Goal: Task Accomplishment & Management: Use online tool/utility

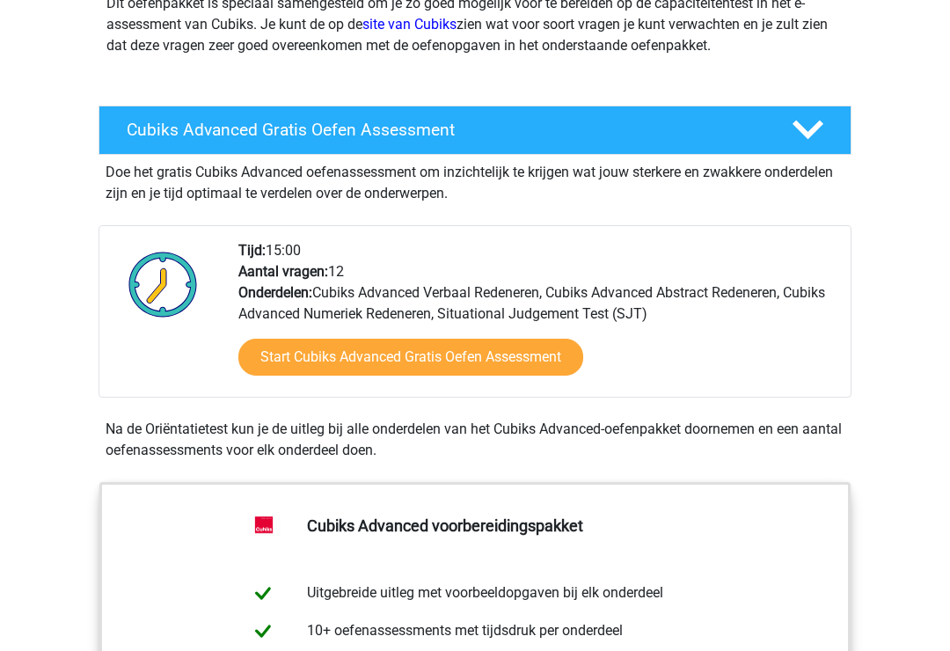
scroll to position [259, 0]
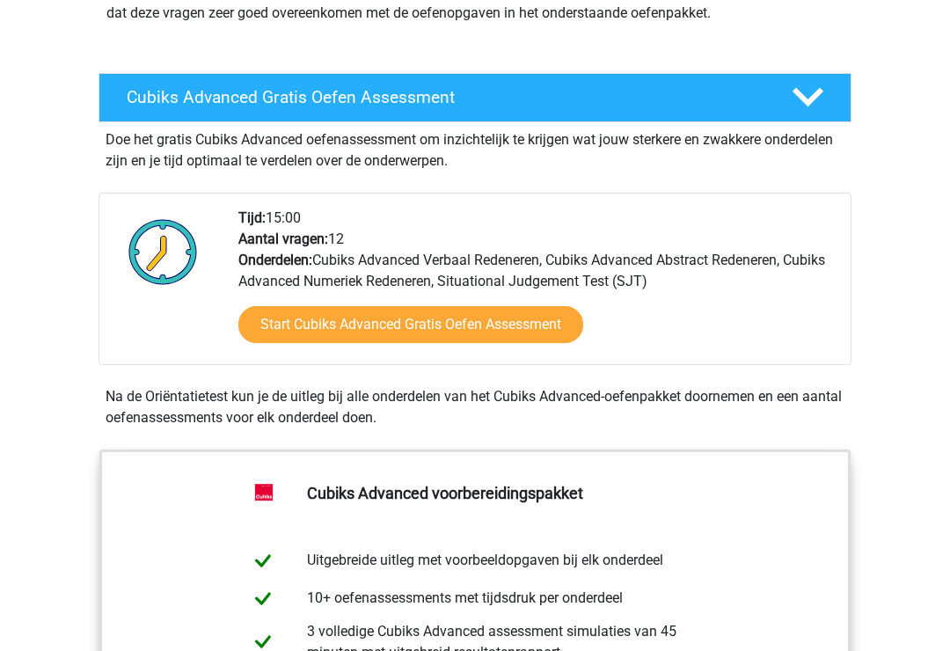
click at [537, 321] on link "Start Cubiks Advanced Gratis Oefen Assessment" at bounding box center [410, 324] width 345 height 37
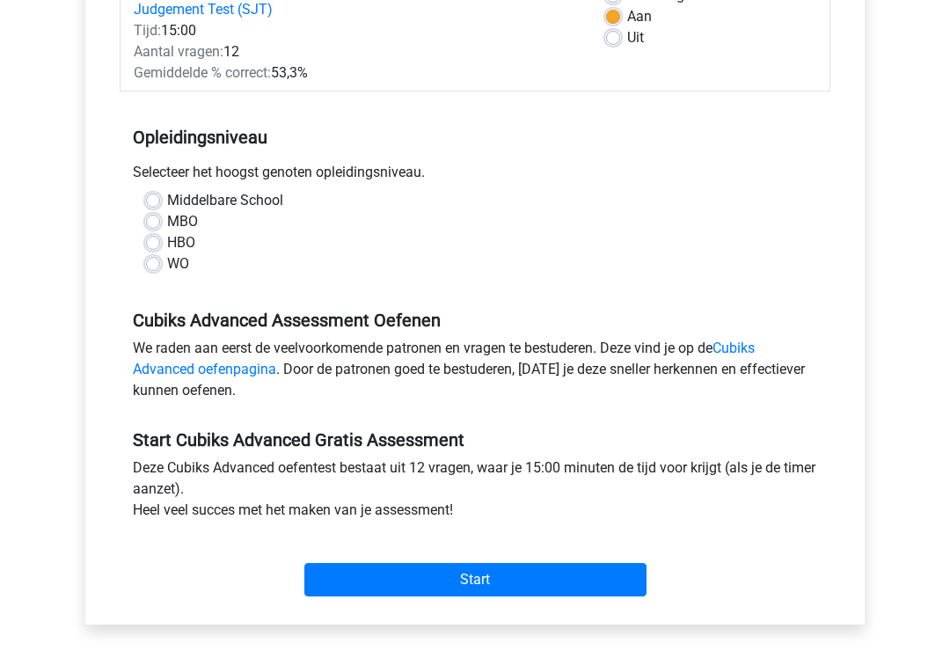
scroll to position [287, 0]
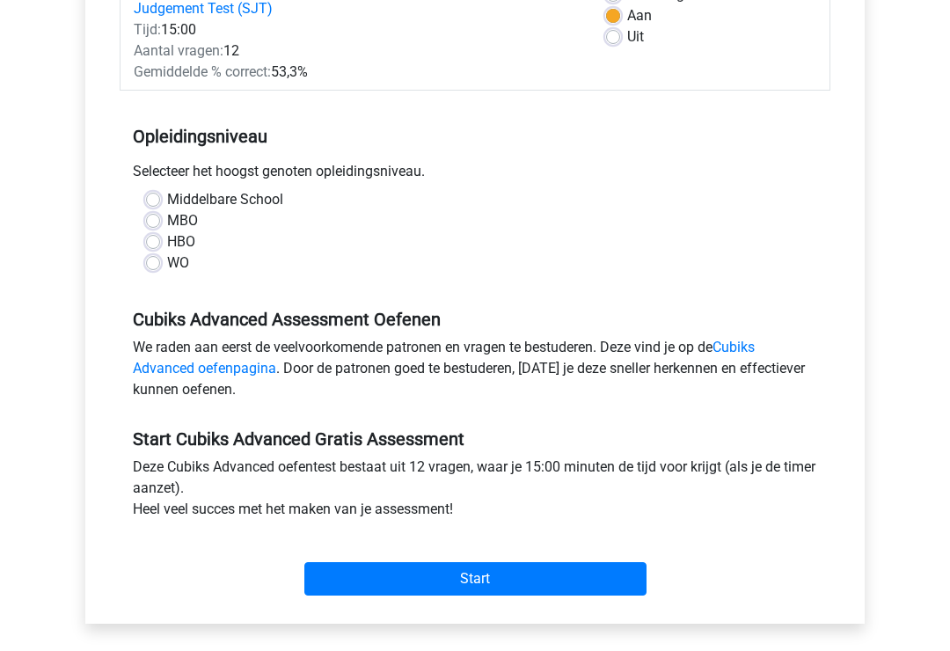
click at [178, 265] on label "WO" at bounding box center [178, 263] width 22 height 21
click at [160, 265] on input "WO" at bounding box center [153, 262] width 14 height 18
radio input "true"
click at [502, 584] on input "Start" at bounding box center [475, 579] width 342 height 33
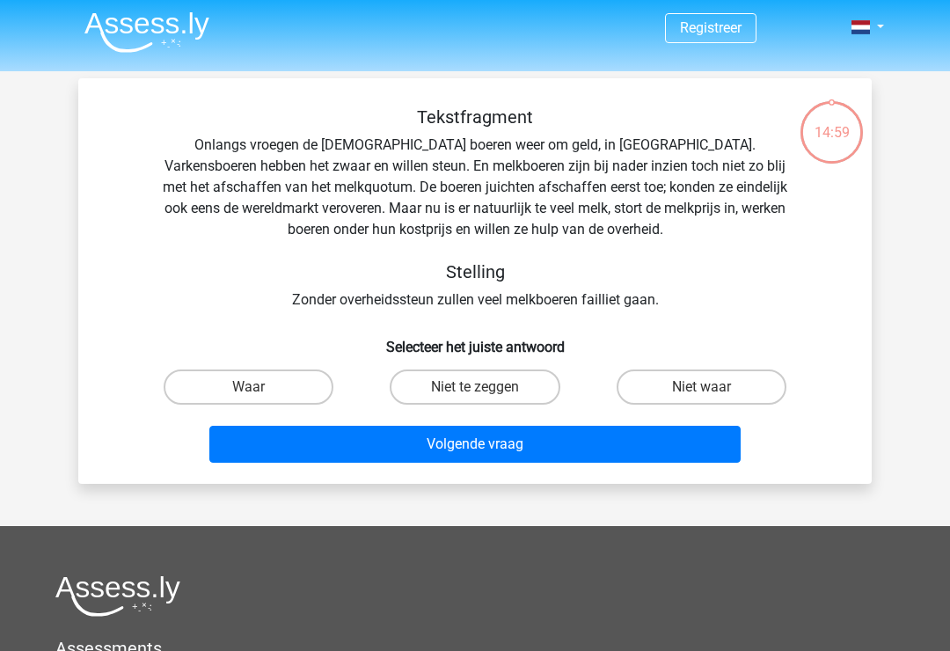
scroll to position [2, 0]
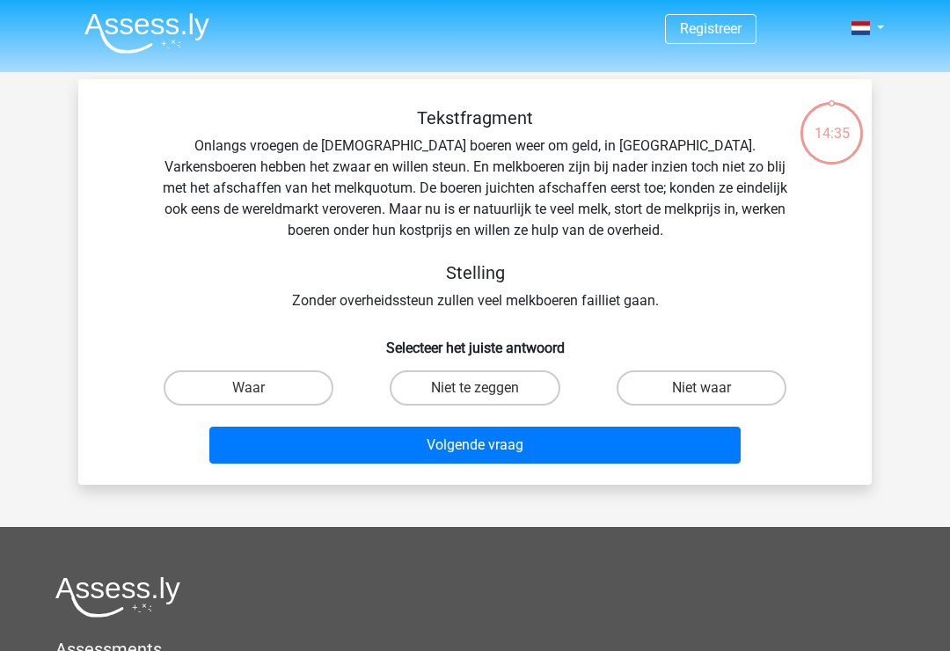
click at [281, 391] on label "Waar" at bounding box center [249, 387] width 170 height 35
click at [260, 391] on input "Waar" at bounding box center [254, 393] width 11 height 11
radio input "true"
click at [390, 446] on button "Volgende vraag" at bounding box center [475, 445] width 532 height 37
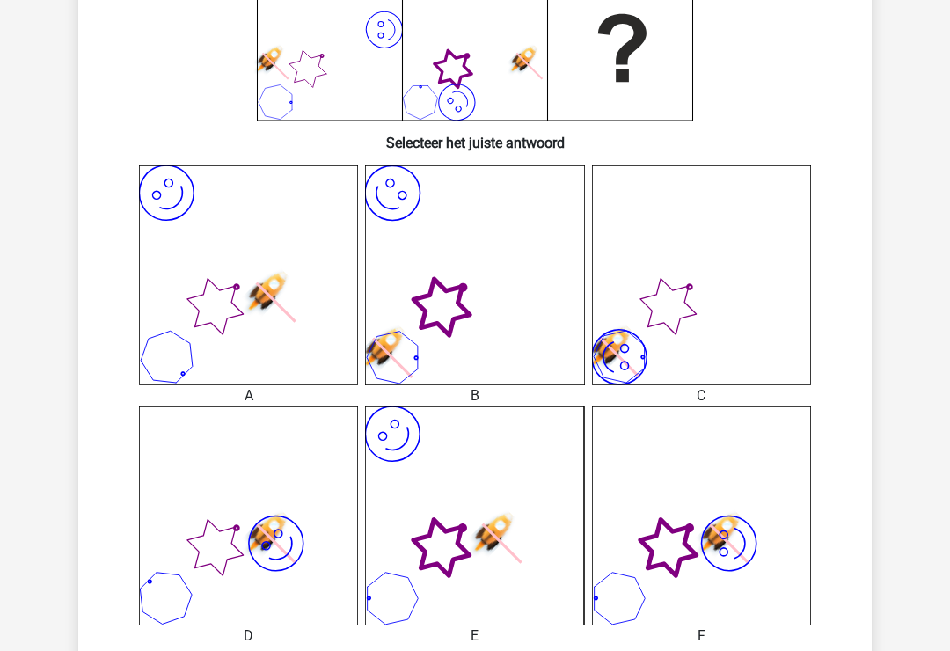
scroll to position [331, 0]
click at [296, 325] on use at bounding box center [266, 295] width 60 height 60
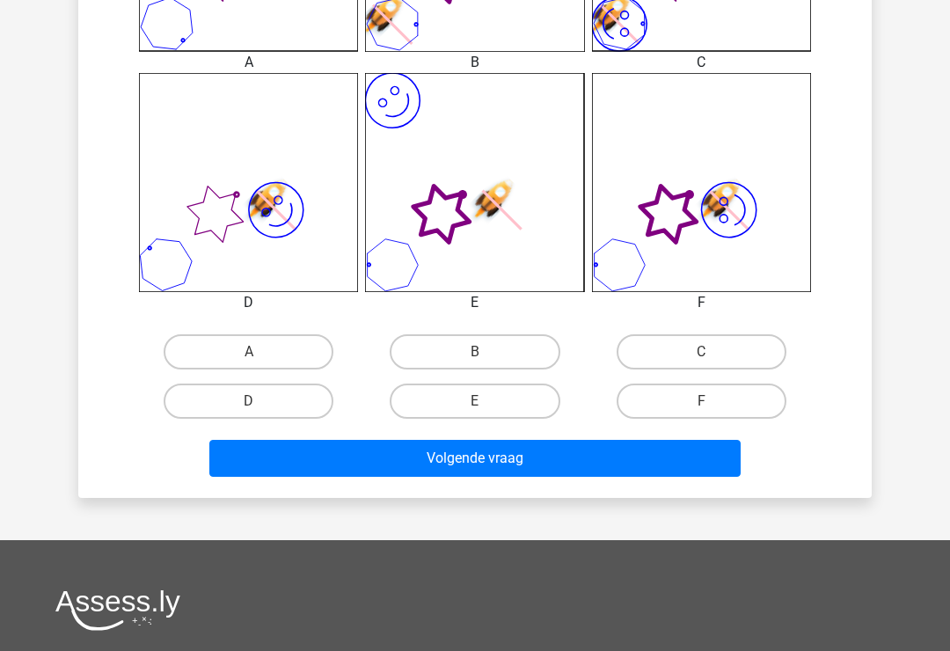
scroll to position [678, 0]
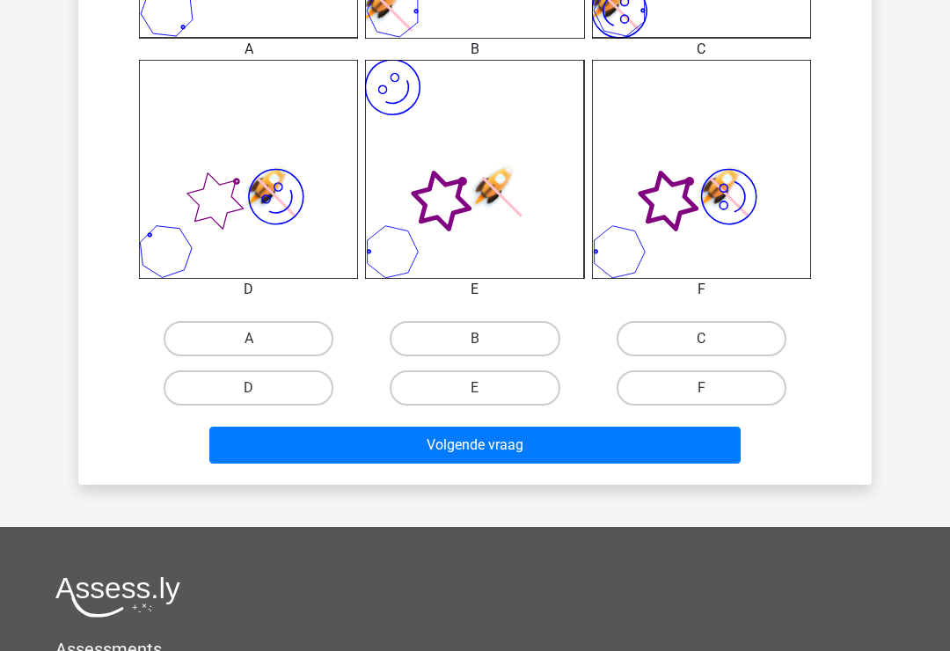
click at [522, 378] on label "E" at bounding box center [475, 387] width 170 height 35
click at [486, 388] on input "E" at bounding box center [480, 393] width 11 height 11
radio input "true"
click at [512, 442] on button "Volgende vraag" at bounding box center [475, 445] width 532 height 37
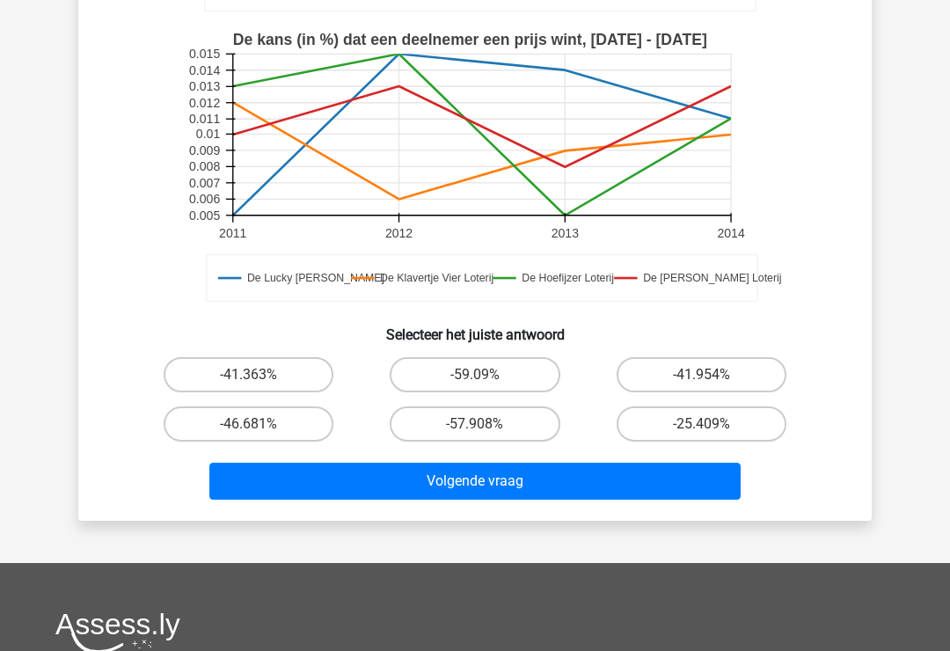
scroll to position [456, 0]
click at [657, 483] on button "Volgende vraag" at bounding box center [475, 481] width 532 height 37
click at [725, 426] on label "-25.409%" at bounding box center [702, 423] width 170 height 35
click at [712, 426] on input "-25.409%" at bounding box center [706, 429] width 11 height 11
radio input "true"
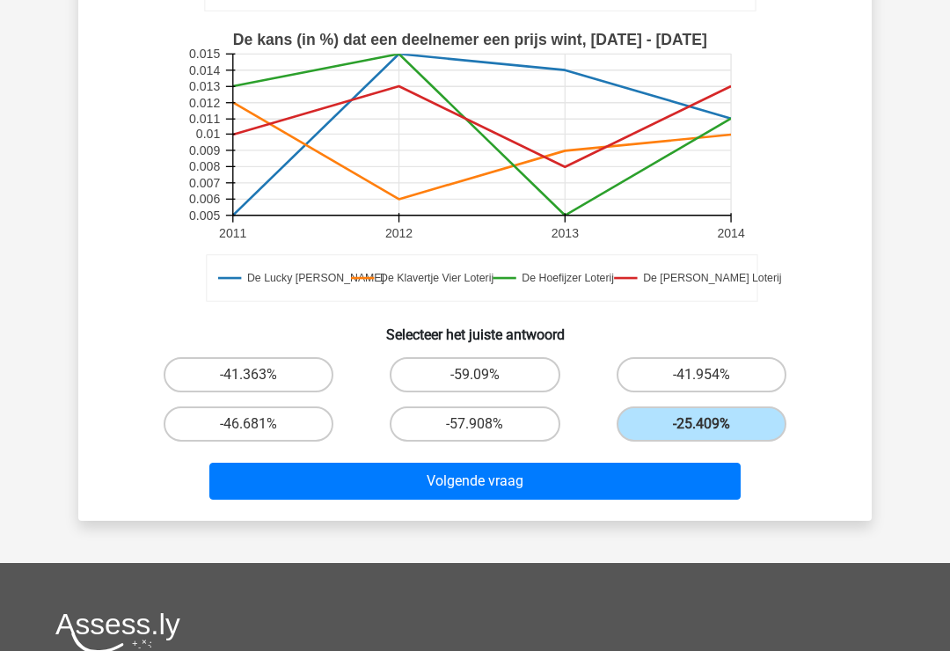
click at [654, 497] on button "Volgende vraag" at bounding box center [475, 481] width 532 height 37
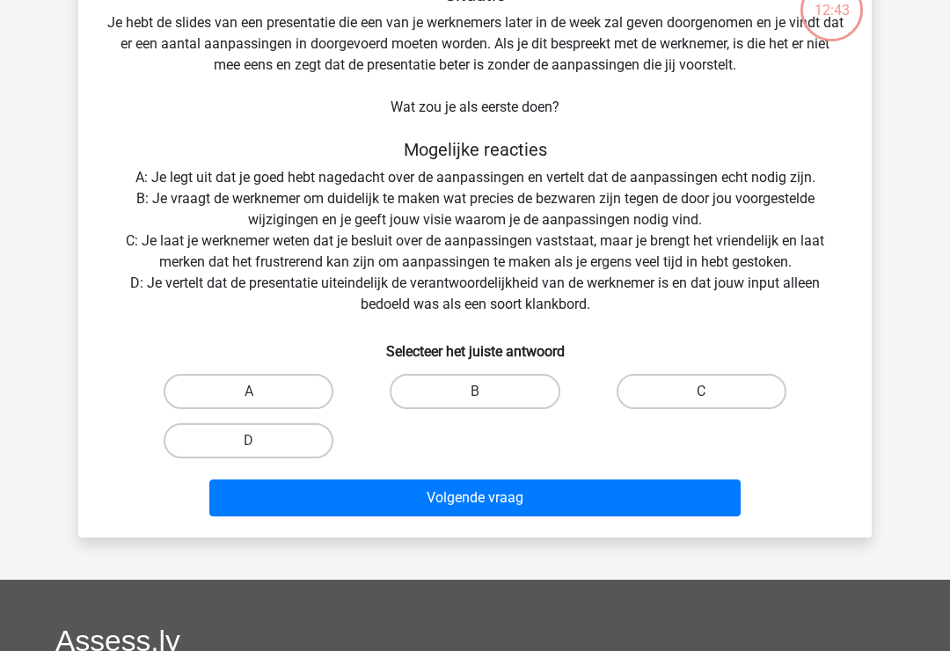
scroll to position [81, 0]
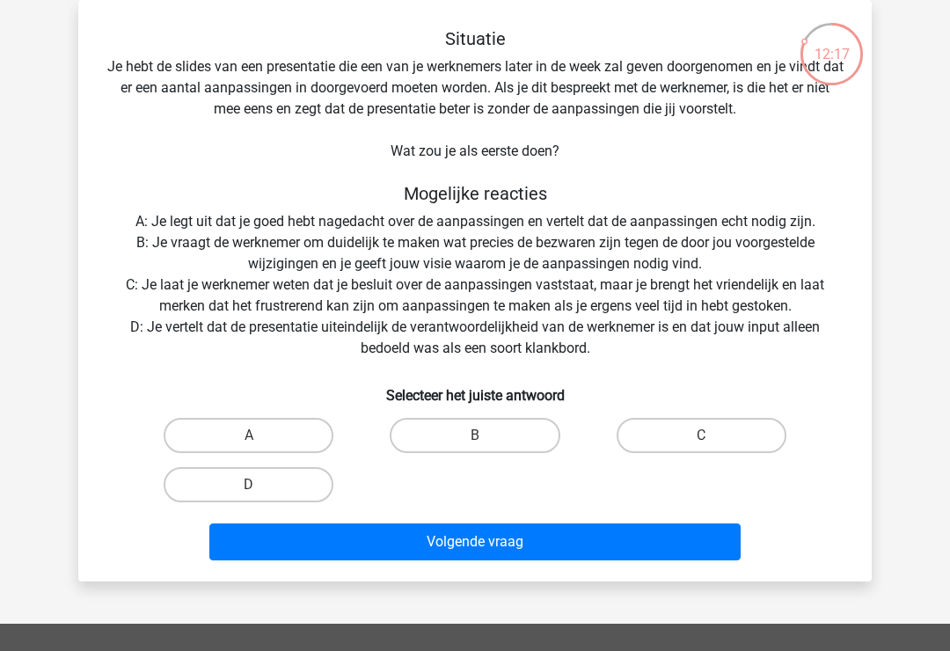
click at [519, 432] on label "B" at bounding box center [475, 435] width 170 height 35
click at [486, 435] on input "B" at bounding box center [480, 440] width 11 height 11
radio input "true"
click at [482, 549] on button "Volgende vraag" at bounding box center [475, 541] width 532 height 37
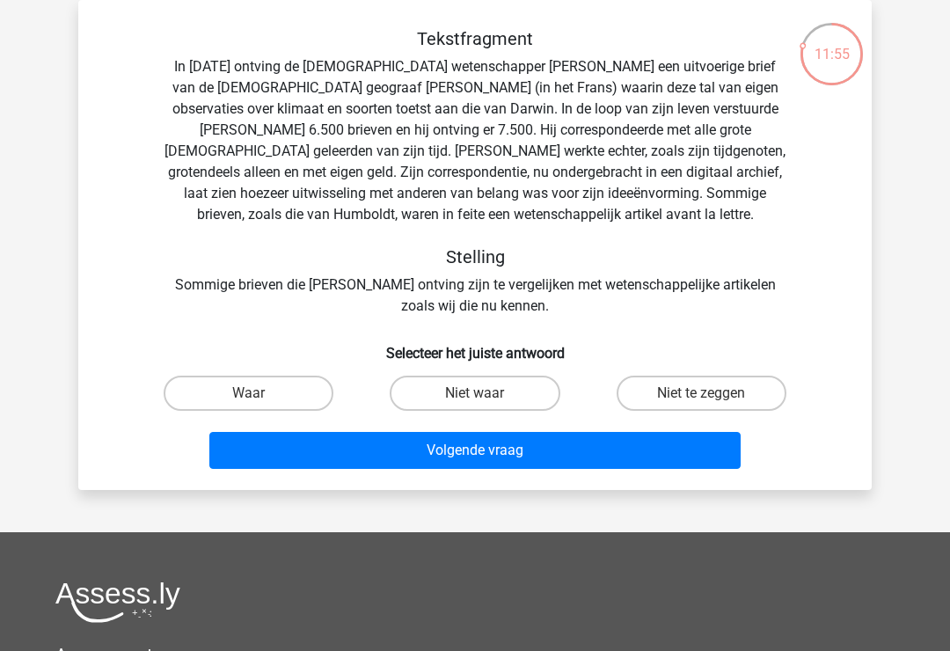
click at [695, 387] on label "Niet te zeggen" at bounding box center [702, 393] width 170 height 35
click at [701, 393] on input "Niet te zeggen" at bounding box center [706, 398] width 11 height 11
radio input "true"
click at [671, 450] on button "Volgende vraag" at bounding box center [475, 450] width 532 height 37
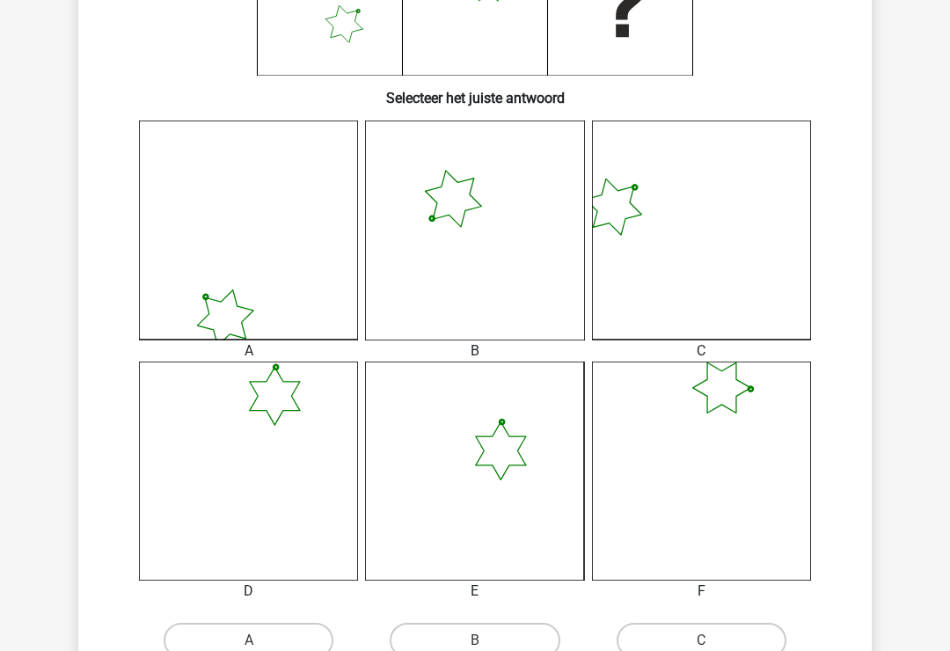
scroll to position [375, 0]
click at [744, 416] on icon at bounding box center [701, 472] width 219 height 219
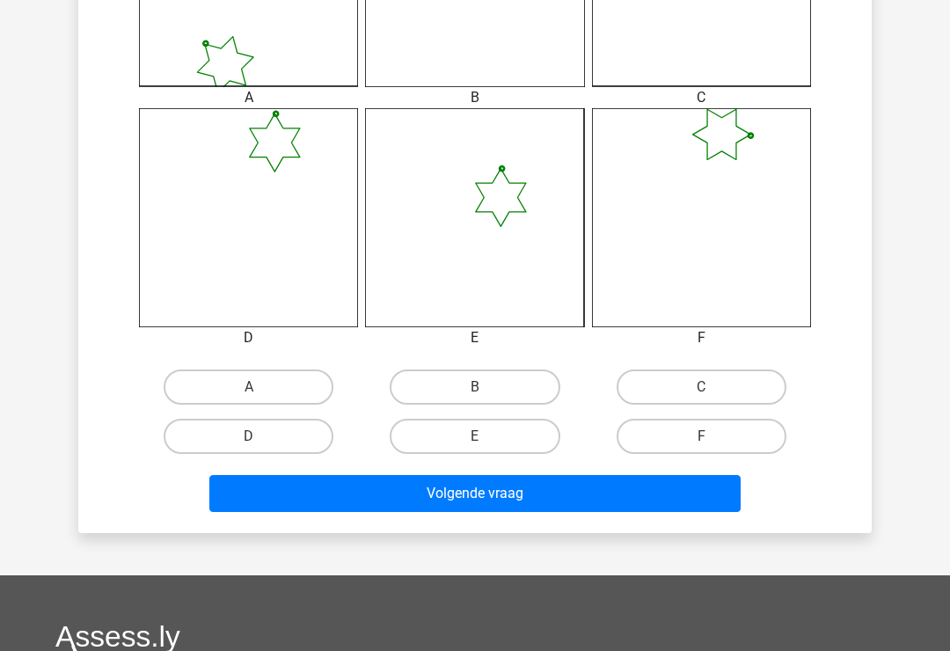
scroll to position [630, 0]
click at [710, 423] on label "F" at bounding box center [702, 436] width 170 height 35
click at [710, 436] on input "F" at bounding box center [706, 441] width 11 height 11
radio input "true"
click at [619, 482] on button "Volgende vraag" at bounding box center [475, 493] width 532 height 37
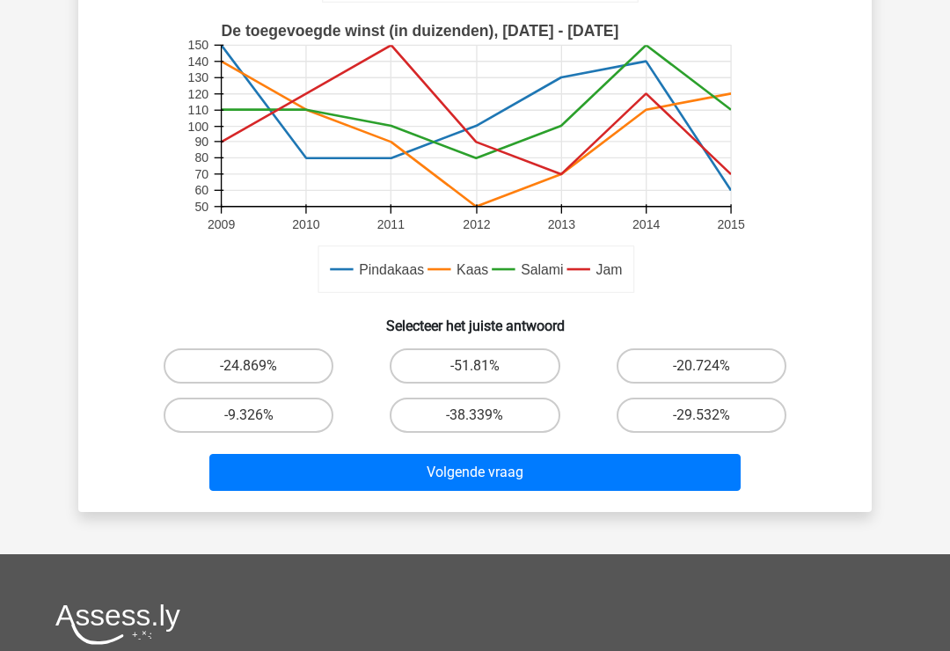
scroll to position [481, 0]
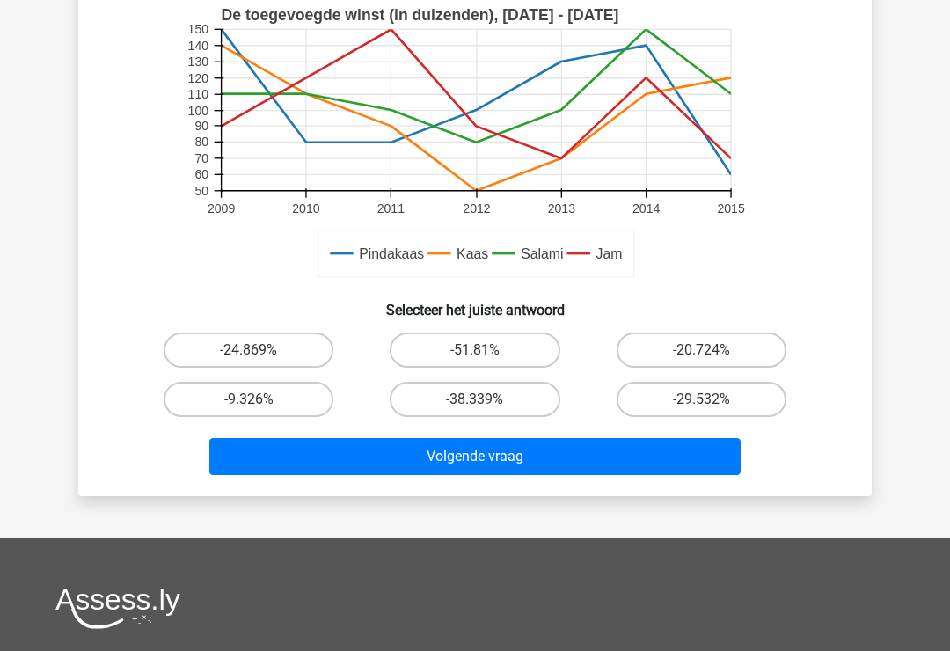
click at [705, 461] on button "Volgende vraag" at bounding box center [475, 456] width 532 height 37
click at [759, 399] on label "-29.532%" at bounding box center [702, 399] width 170 height 35
click at [712, 399] on input "-29.532%" at bounding box center [706, 404] width 11 height 11
radio input "true"
click at [699, 443] on button "Volgende vraag" at bounding box center [475, 456] width 532 height 37
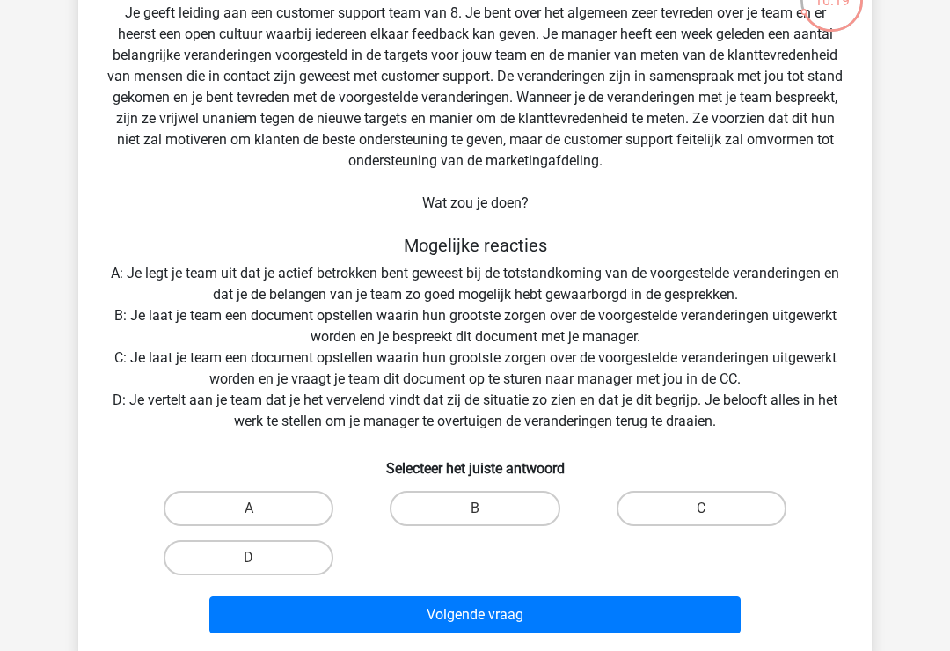
scroll to position [128, 0]
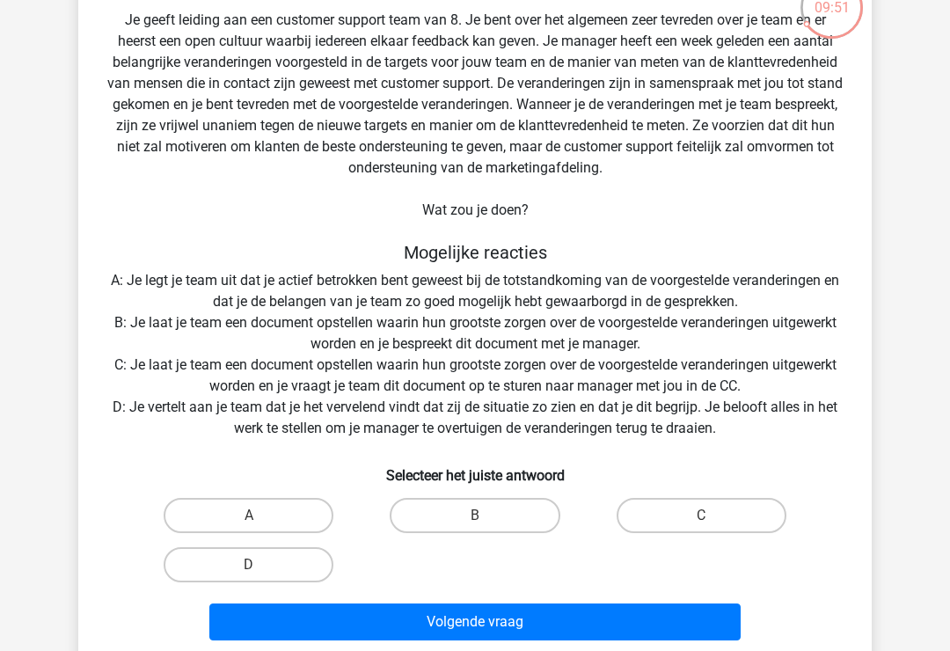
click at [506, 514] on label "B" at bounding box center [475, 515] width 170 height 35
click at [486, 515] on input "B" at bounding box center [480, 520] width 11 height 11
radio input "true"
click at [504, 620] on button "Volgende vraag" at bounding box center [475, 621] width 532 height 37
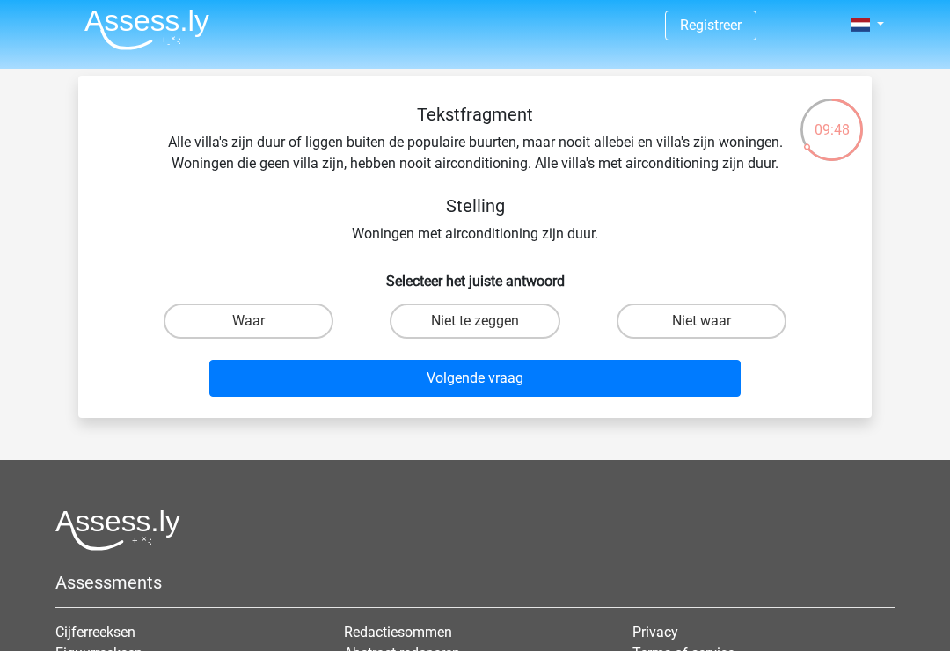
scroll to position [6, 0]
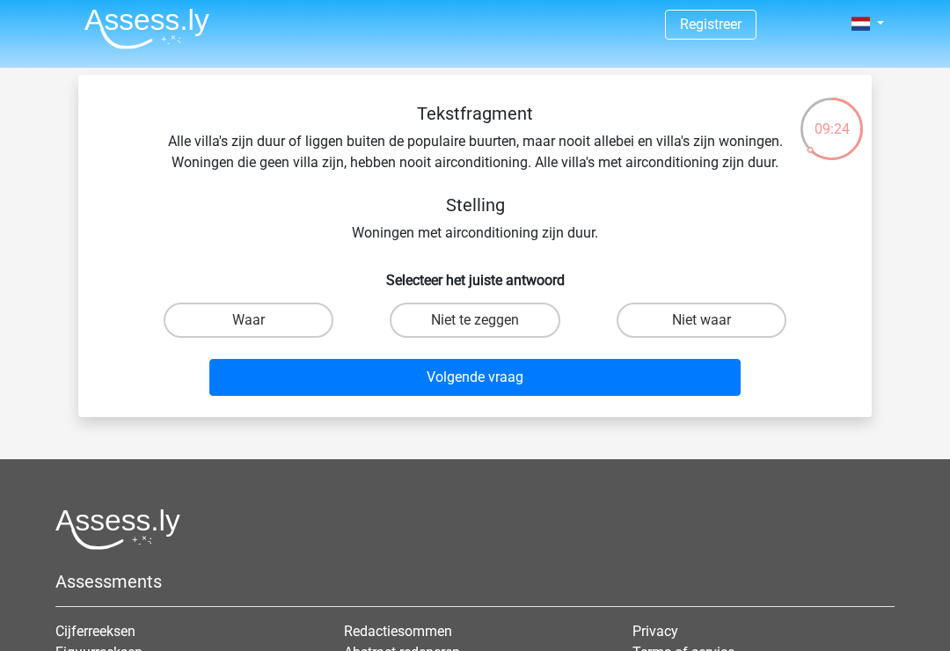
click at [704, 330] on input "Niet waar" at bounding box center [706, 325] width 11 height 11
radio input "true"
click at [684, 364] on button "Volgende vraag" at bounding box center [475, 377] width 532 height 37
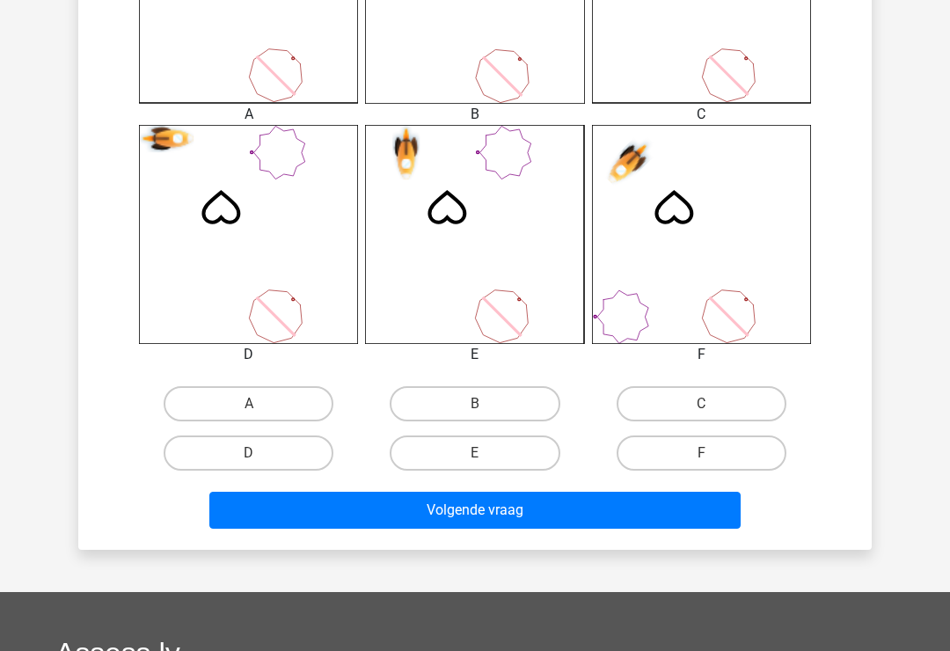
scroll to position [612, 0]
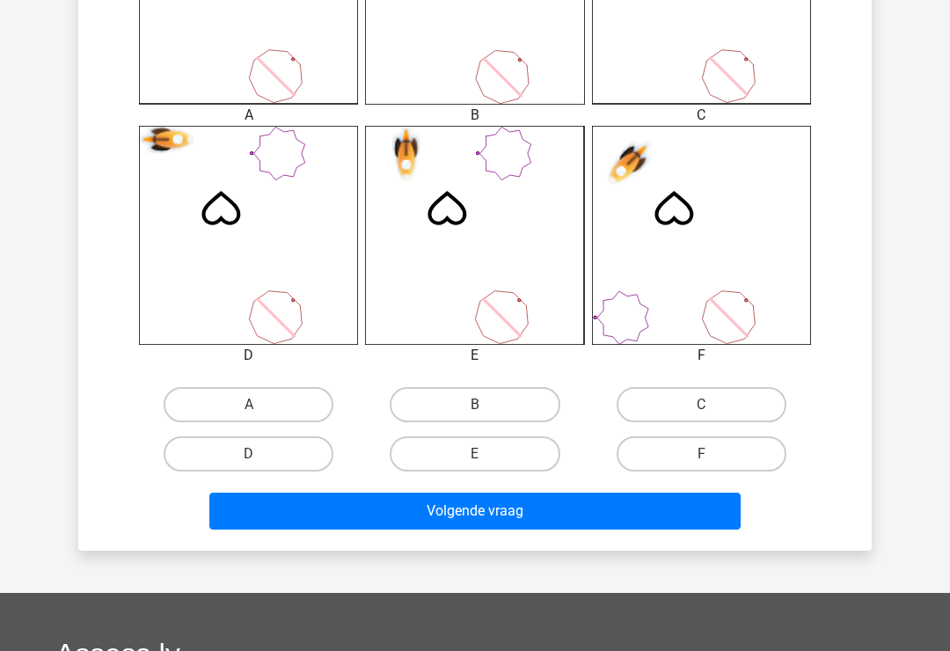
click at [295, 455] on label "D" at bounding box center [249, 453] width 170 height 35
click at [260, 455] on input "D" at bounding box center [254, 459] width 11 height 11
radio input "true"
click at [439, 511] on button "Volgende vraag" at bounding box center [475, 511] width 532 height 37
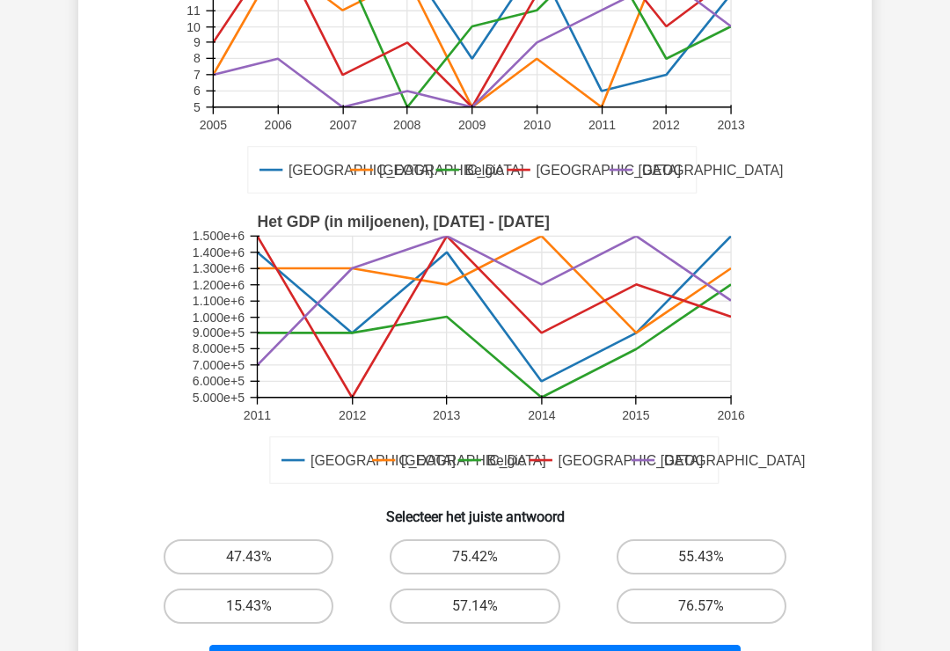
scroll to position [420, 0]
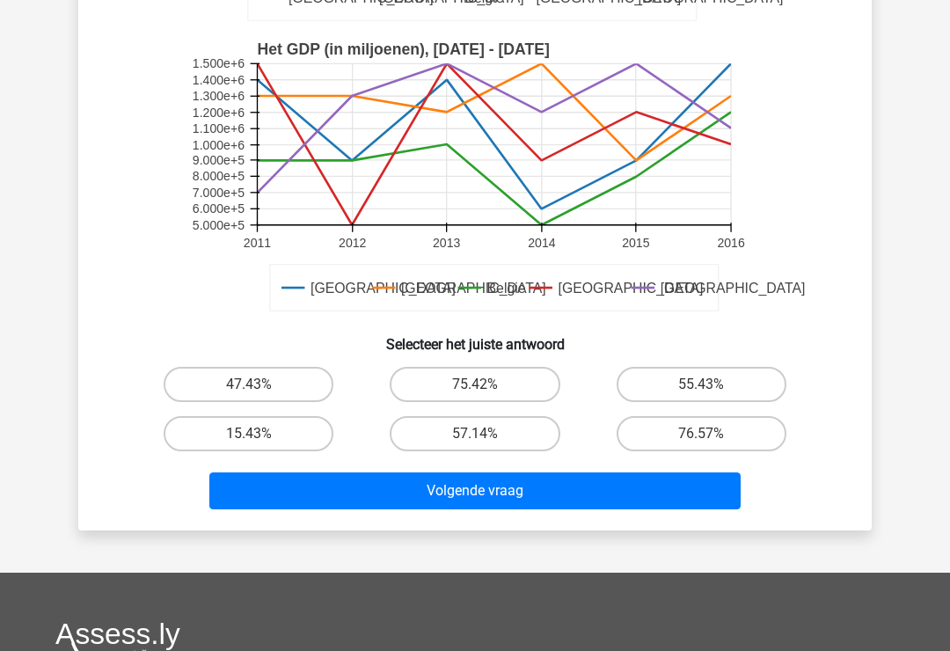
click at [738, 443] on label "76.57%" at bounding box center [702, 433] width 170 height 35
click at [712, 443] on input "76.57%" at bounding box center [706, 439] width 11 height 11
radio input "true"
click at [688, 481] on button "Volgende vraag" at bounding box center [475, 490] width 532 height 37
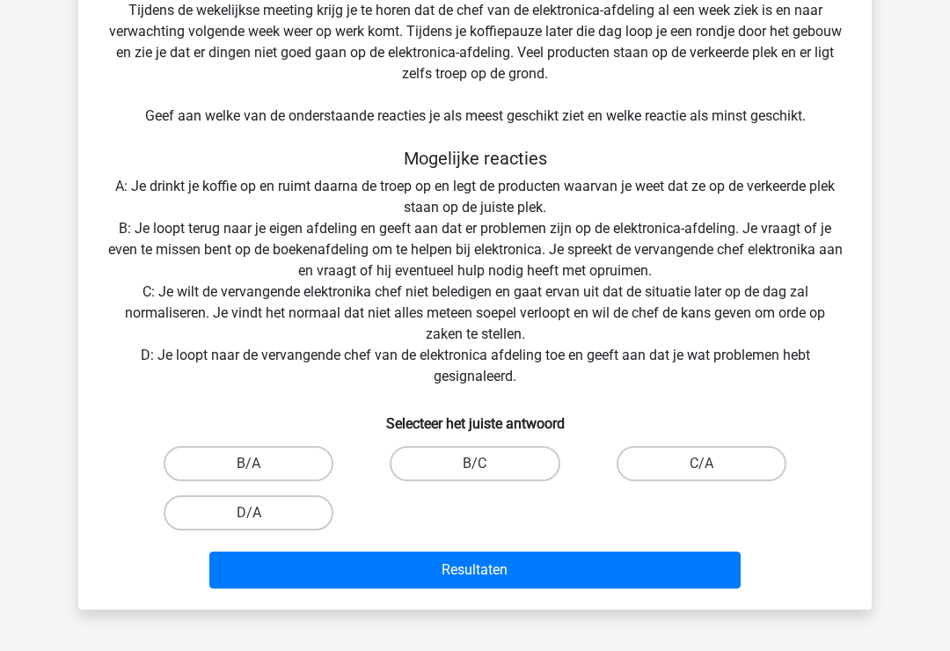
scroll to position [369, 0]
click at [474, 460] on label "B/C" at bounding box center [475, 463] width 170 height 35
click at [475, 464] on input "B/C" at bounding box center [480, 469] width 11 height 11
radio input "true"
click at [481, 573] on button "Resultaten" at bounding box center [475, 569] width 532 height 37
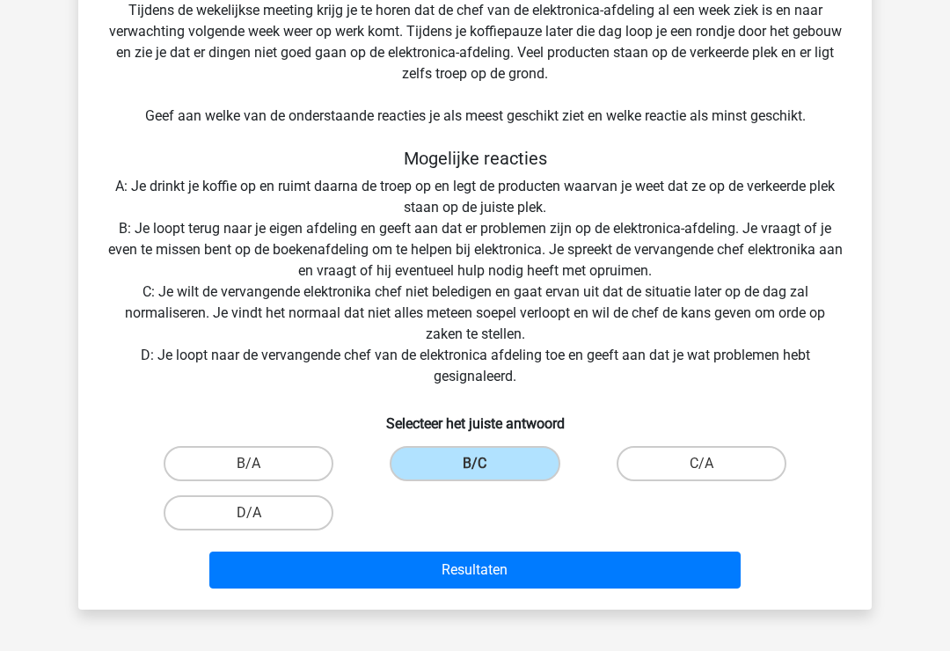
scroll to position [397, 0]
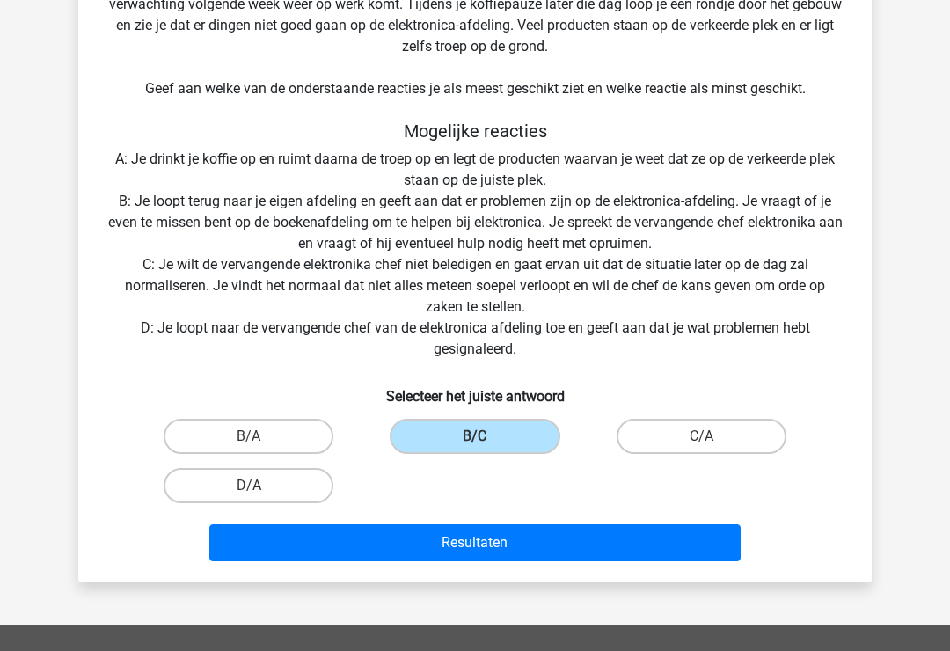
click at [67, 248] on div "06:34 Vraag 12 van de 12 Categorie: Cubiks Advanced gratis assessment Situatie …" at bounding box center [474, 133] width 821 height 898
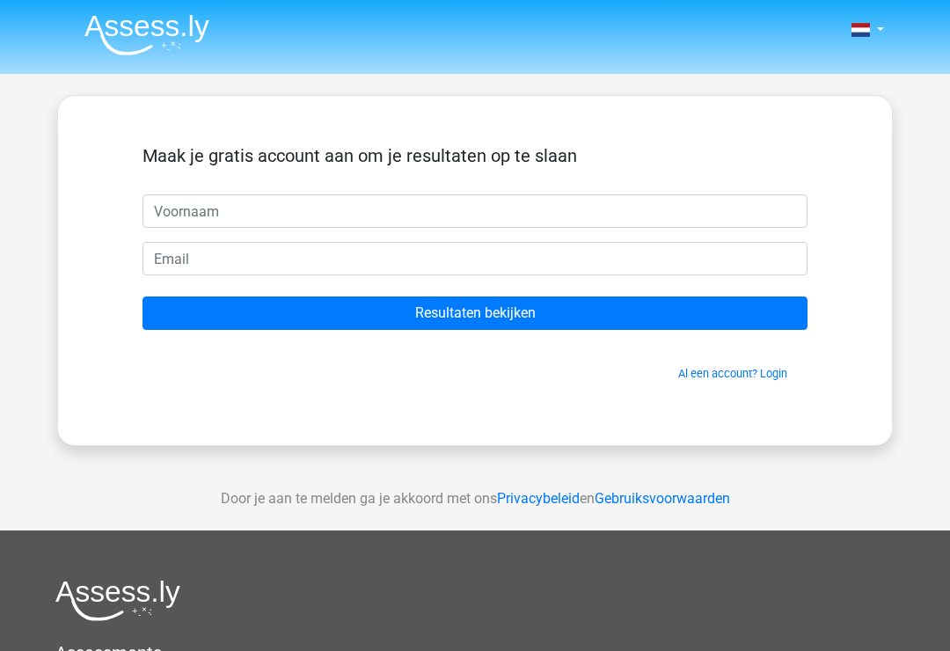
click at [632, 307] on input "Resultaten bekijken" at bounding box center [474, 312] width 665 height 33
click at [708, 398] on div "Maak je gratis account aan om je resultaten op te slaan Resultaten bekijken Al …" at bounding box center [474, 270] width 749 height 265
click at [848, 389] on div "Maak je gratis account aan om je resultaten op te slaan Resultaten bekijken Al …" at bounding box center [474, 270] width 749 height 265
click at [828, 144] on div "Maak je gratis account aan om je resultaten op te slaan Resultaten bekijken Al …" at bounding box center [474, 270] width 749 height 265
